Goal: Information Seeking & Learning: Learn about a topic

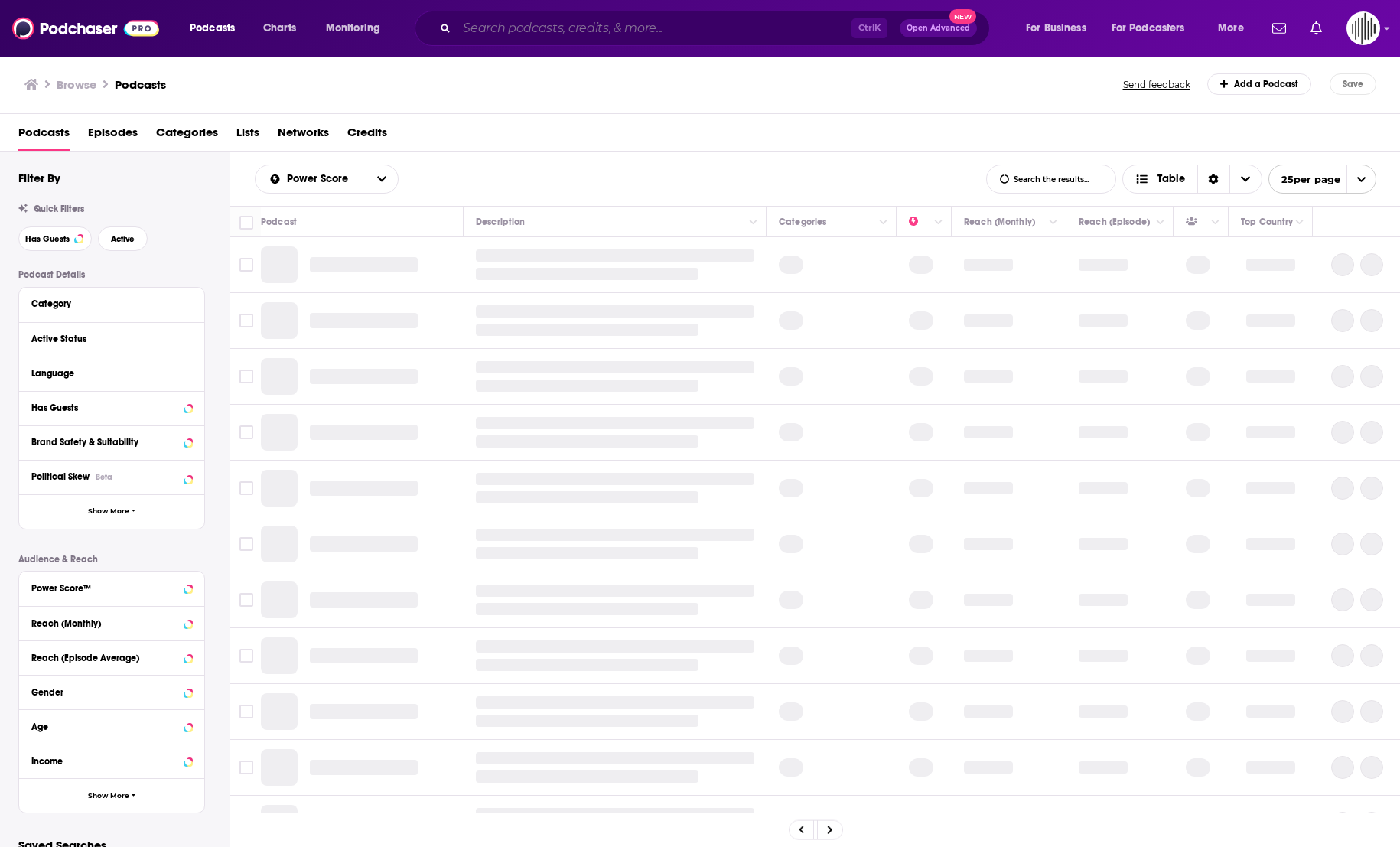
click at [543, 20] on input "Search podcasts, credits, & more..." at bounding box center [654, 29] width 394 height 25
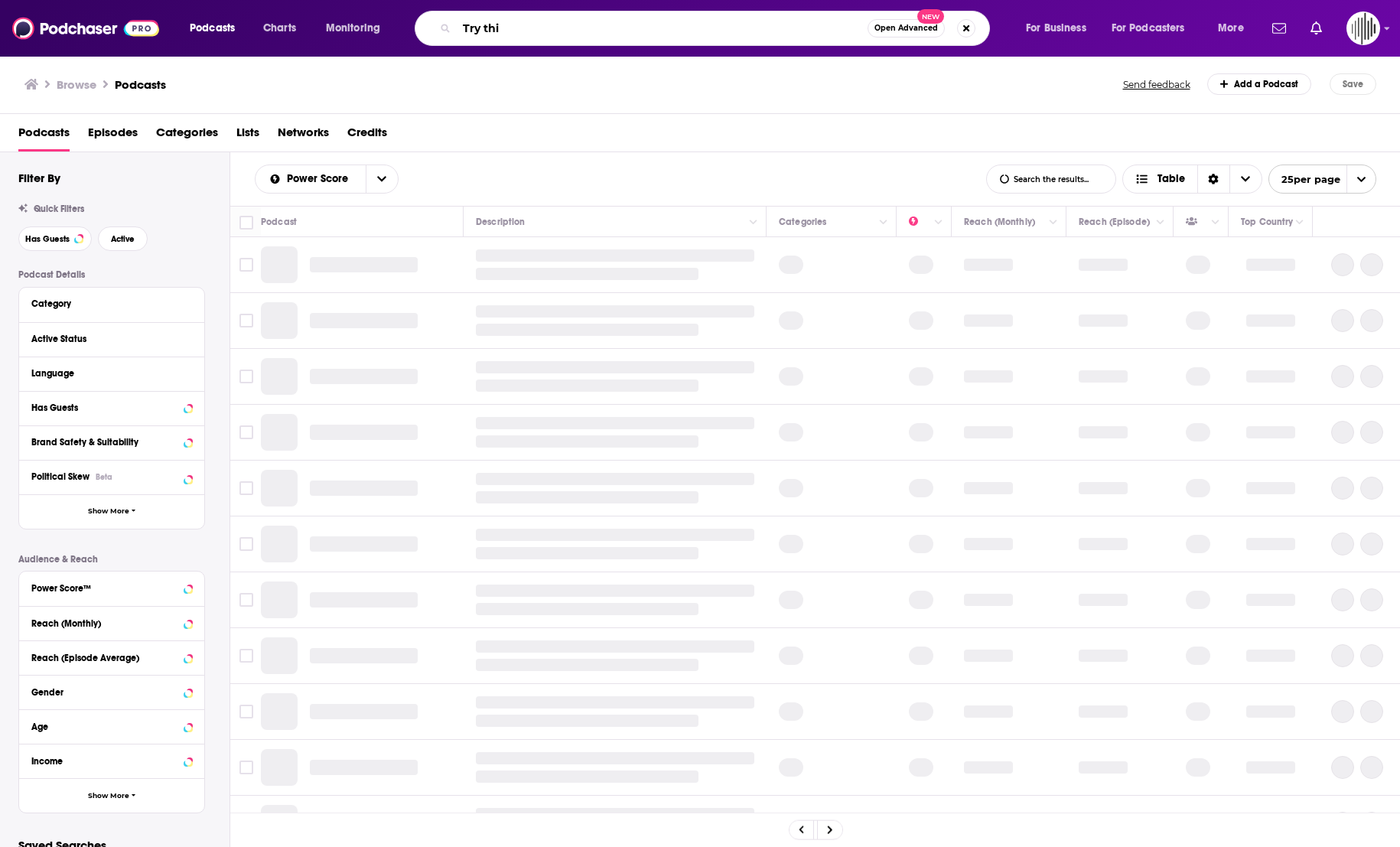
type input "Try this"
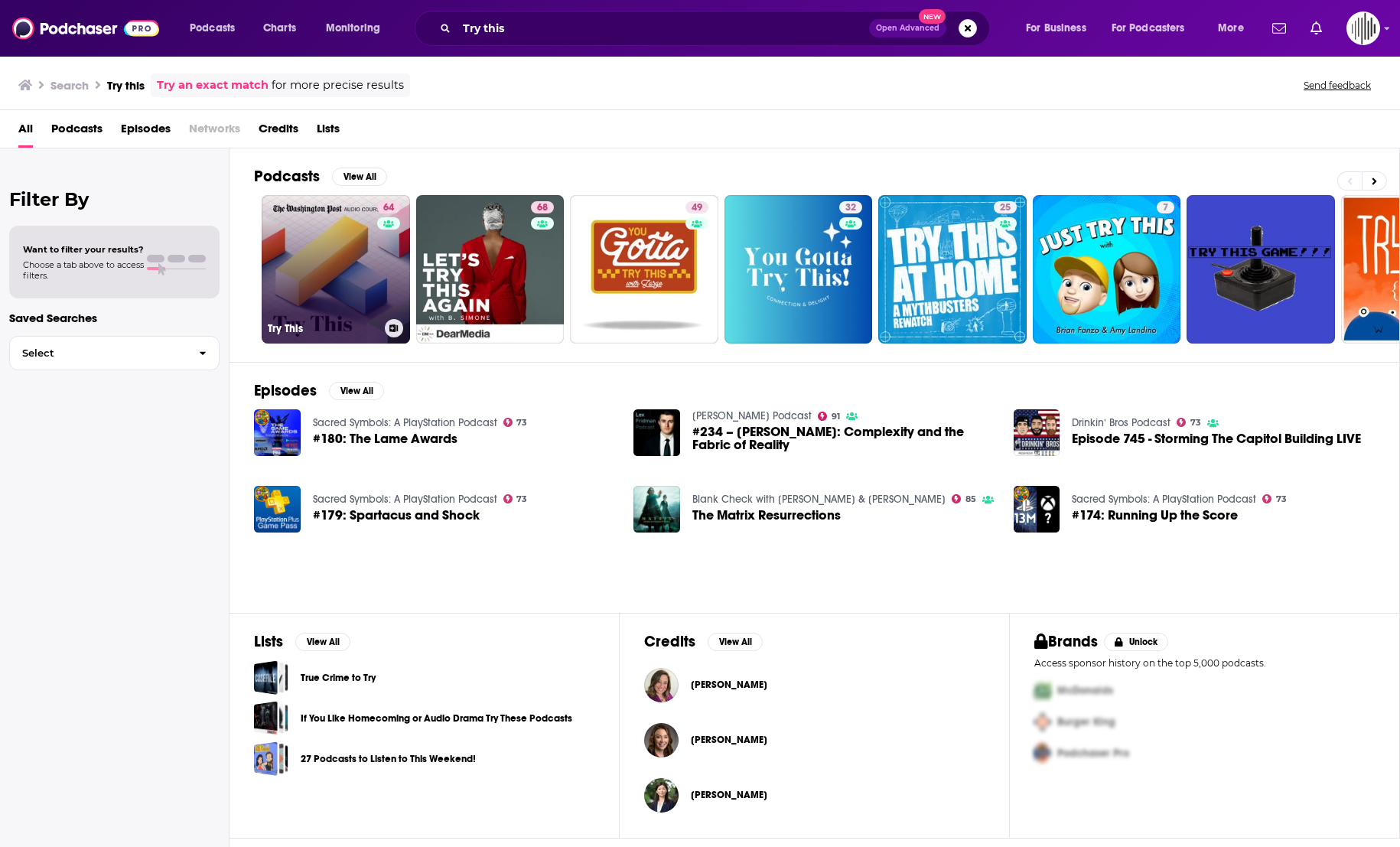
click at [331, 260] on link "64 Try This" at bounding box center [336, 269] width 148 height 148
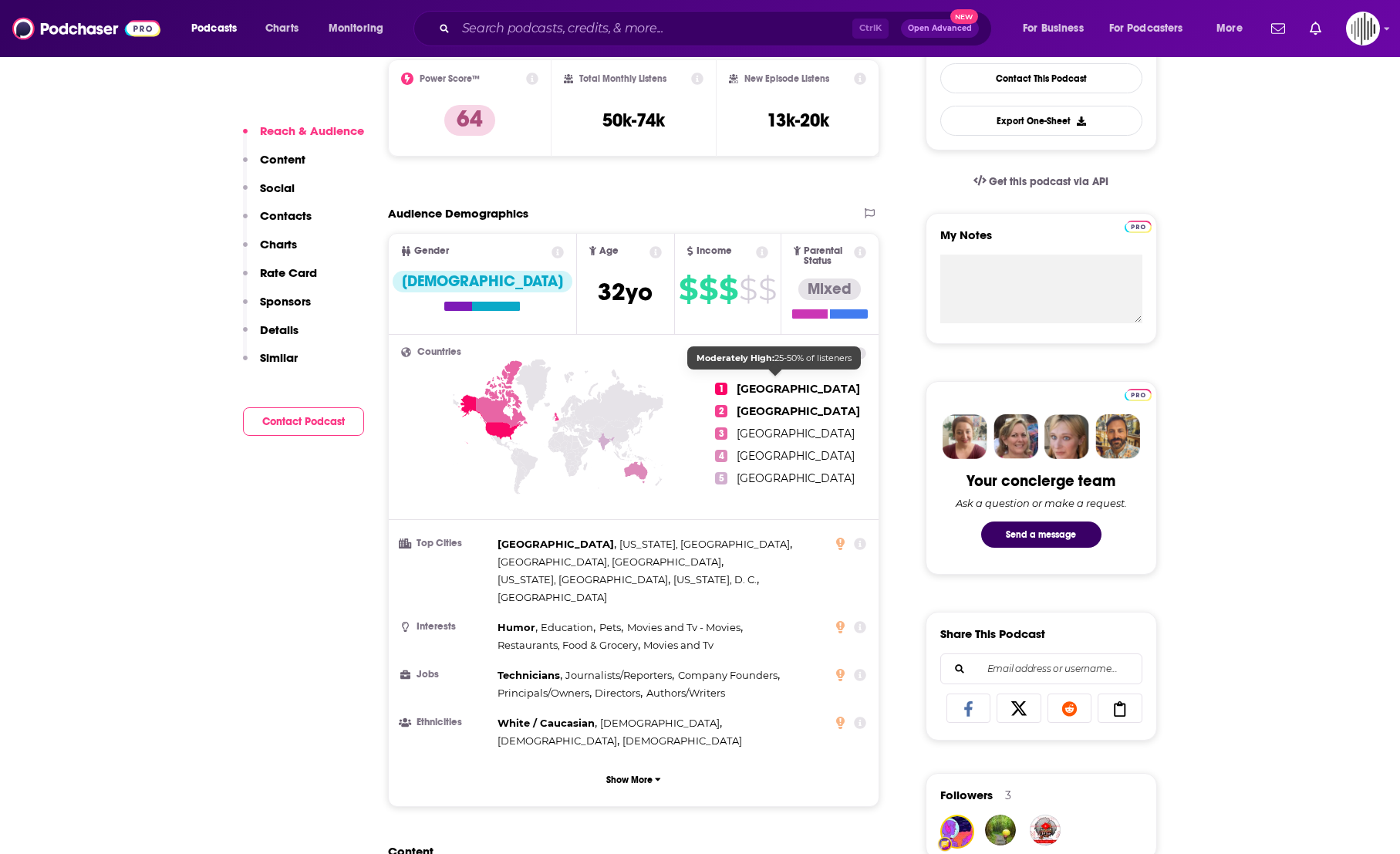
scroll to position [414, 0]
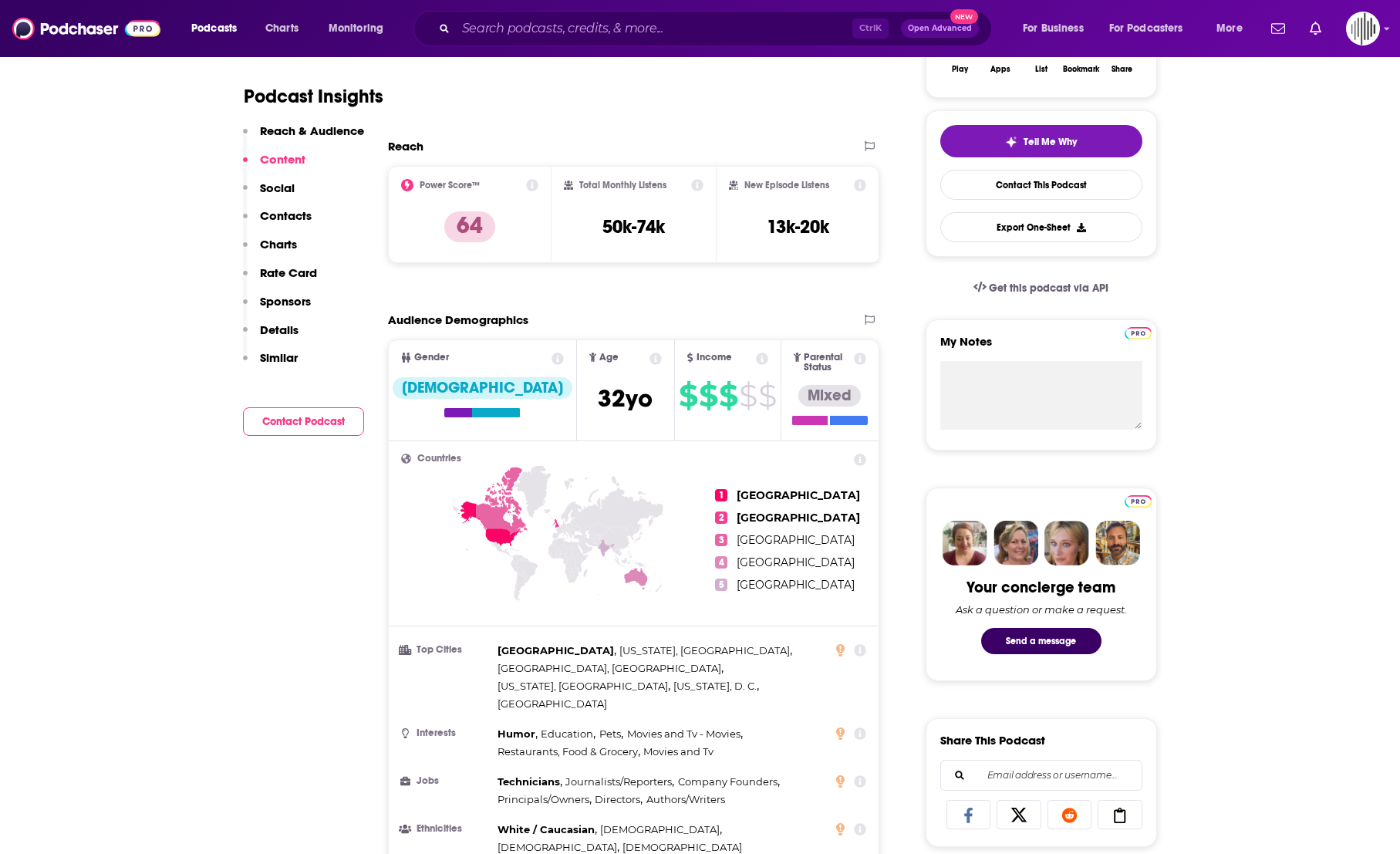
scroll to position [0, 0]
